Goal: Transaction & Acquisition: Request a Demo

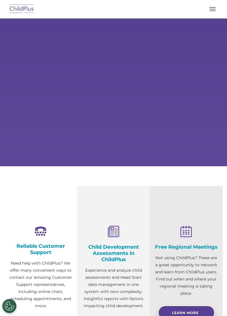
type input ""
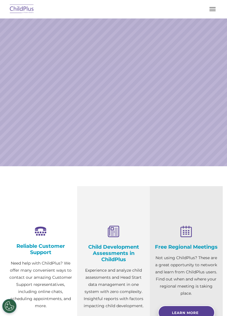
select select "MEDIUM"
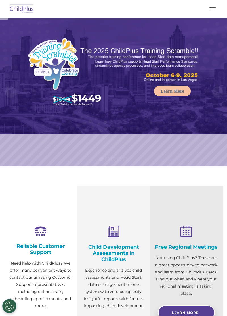
click at [212, 11] on span "button" at bounding box center [213, 11] width 6 height 1
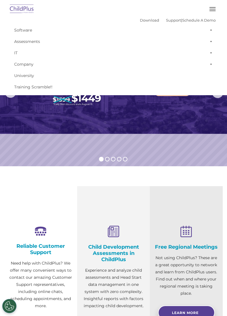
click at [211, 8] on button "button" at bounding box center [213, 9] width 12 height 9
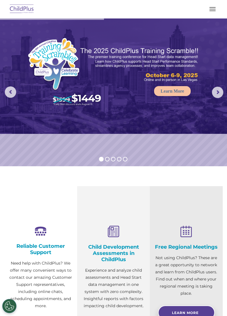
click at [214, 8] on button "button" at bounding box center [213, 9] width 12 height 9
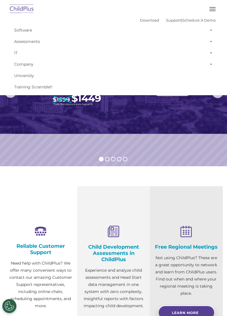
click at [183, 133] on img at bounding box center [113, 75] width 227 height 115
click at [171, 122] on img at bounding box center [113, 75] width 227 height 115
click at [190, 165] on rs-slide "Learn More" at bounding box center [113, 92] width 227 height 148
click at [205, 148] on rs-slide "Learn More" at bounding box center [113, 92] width 227 height 148
click at [199, 119] on img at bounding box center [113, 75] width 227 height 115
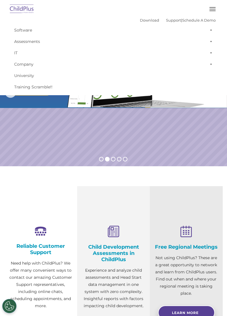
click at [86, 150] on rs-slide "Request a Demo The Future of ChildPlus is Here! Boost your productivity and str…" at bounding box center [113, 92] width 227 height 148
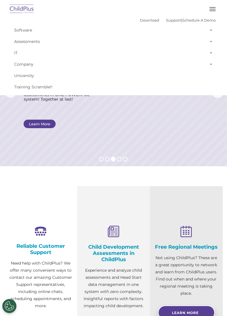
click at [216, 8] on button "button" at bounding box center [213, 9] width 12 height 9
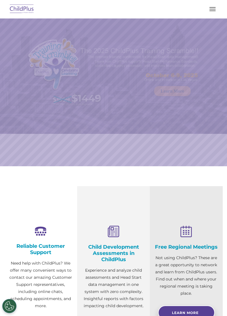
select select "MEDIUM"
